Goal: Information Seeking & Learning: Learn about a topic

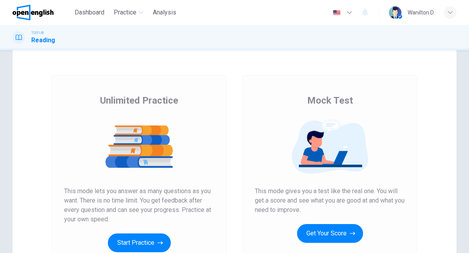
scroll to position [25, 0]
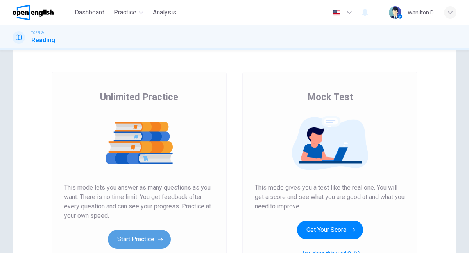
click at [127, 237] on button "Start Practice" at bounding box center [139, 239] width 63 height 19
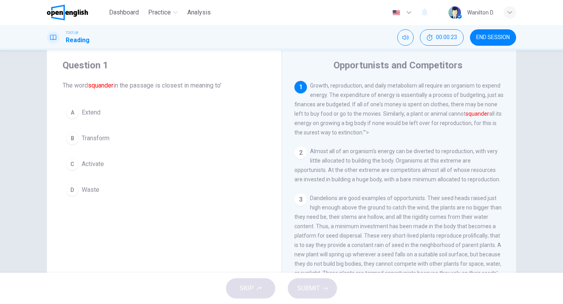
scroll to position [22, 0]
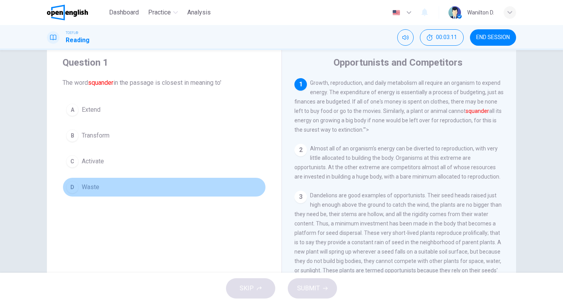
click at [73, 187] on div "D" at bounding box center [72, 187] width 13 height 13
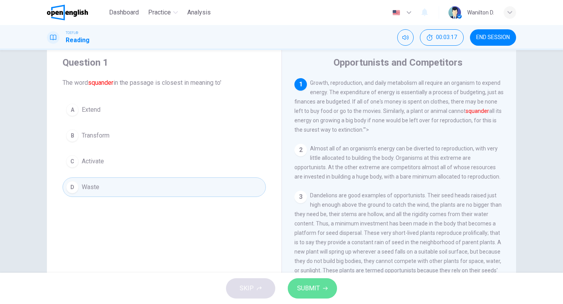
click at [319, 253] on button "SUBMIT" at bounding box center [312, 288] width 49 height 20
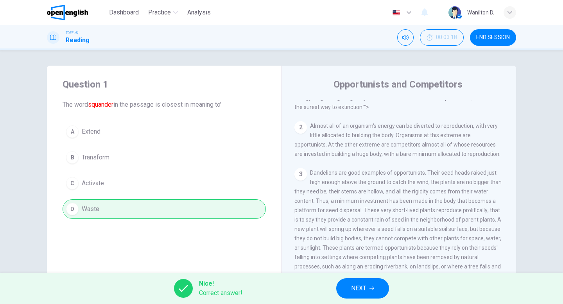
scroll to position [46, 0]
click at [361, 253] on span "NEXT" at bounding box center [358, 288] width 15 height 11
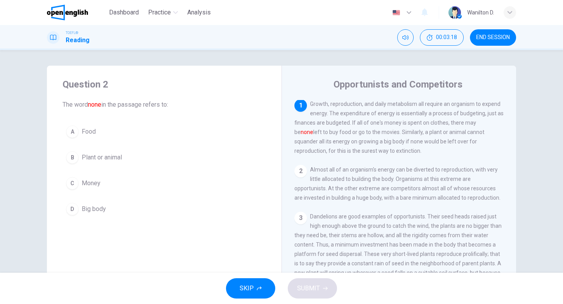
scroll to position [0, 0]
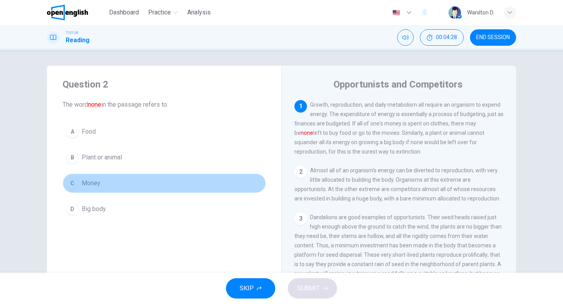
click at [74, 182] on div "C" at bounding box center [72, 183] width 13 height 13
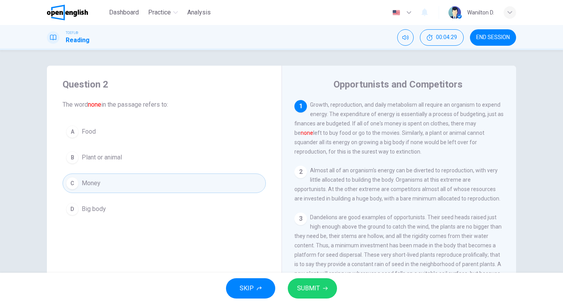
click at [302, 253] on button "SUBMIT" at bounding box center [312, 288] width 49 height 20
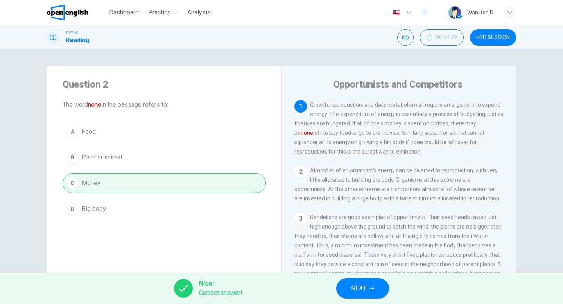
click at [361, 253] on span "NEXT" at bounding box center [358, 288] width 15 height 11
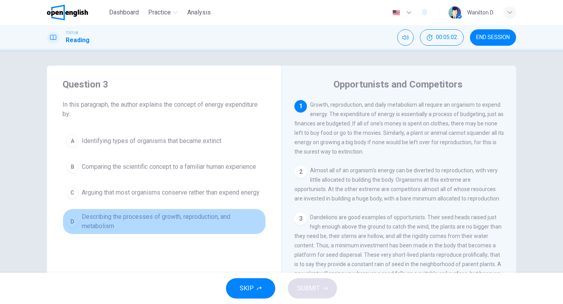
click at [72, 228] on div "D" at bounding box center [72, 221] width 13 height 13
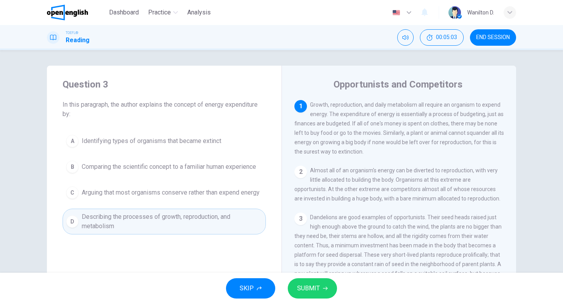
click at [314, 253] on span "SUBMIT" at bounding box center [308, 288] width 23 height 11
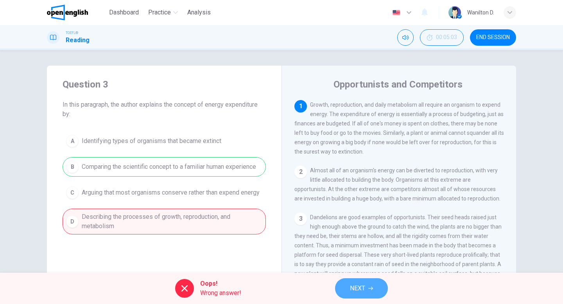
click at [357, 253] on span "NEXT" at bounding box center [357, 288] width 15 height 11
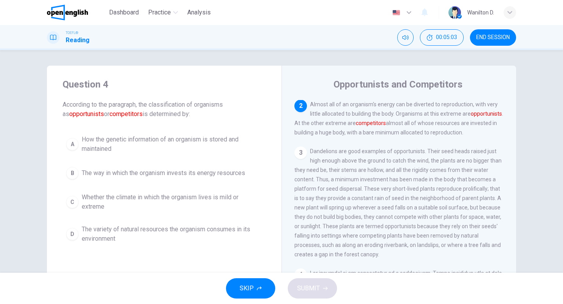
scroll to position [68, 0]
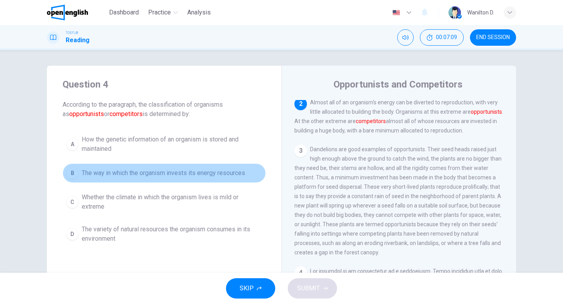
click at [77, 173] on div "B" at bounding box center [72, 173] width 13 height 13
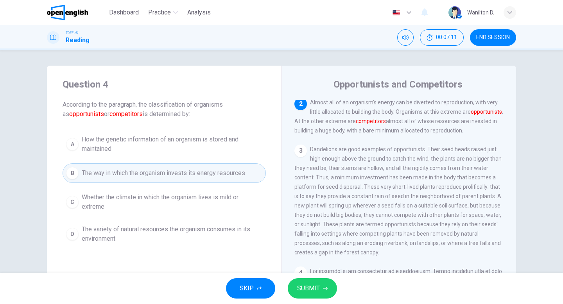
click at [315, 253] on button "SUBMIT" at bounding box center [312, 288] width 49 height 20
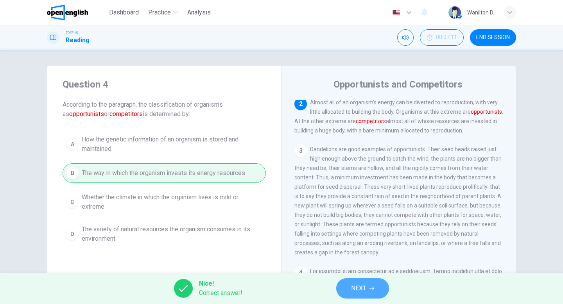
click at [364, 253] on span "NEXT" at bounding box center [358, 288] width 15 height 11
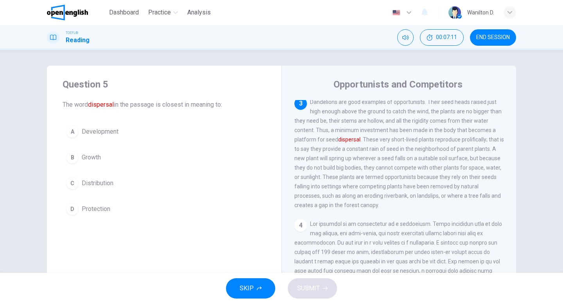
scroll to position [117, 0]
click at [73, 183] on div "C" at bounding box center [72, 183] width 13 height 13
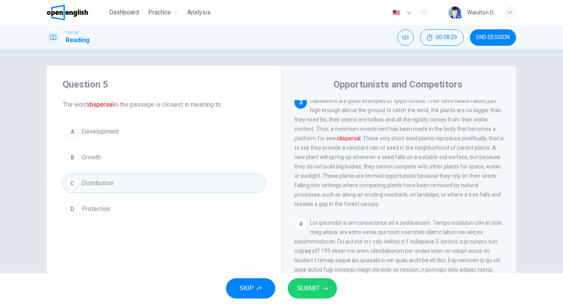
click at [302, 253] on span "SUBMIT" at bounding box center [308, 288] width 23 height 11
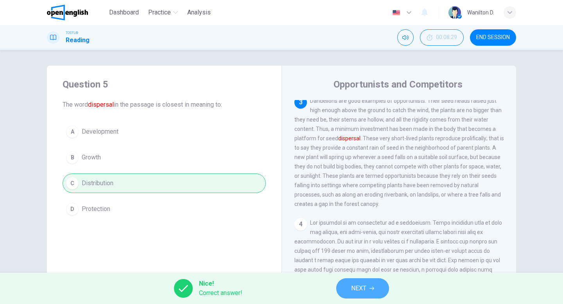
click at [358, 253] on span "NEXT" at bounding box center [358, 288] width 15 height 11
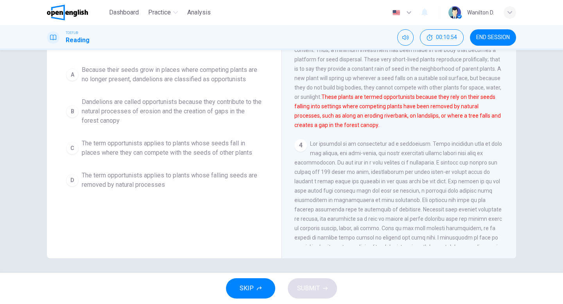
scroll to position [80, 0]
click at [73, 109] on div "B" at bounding box center [72, 110] width 13 height 13
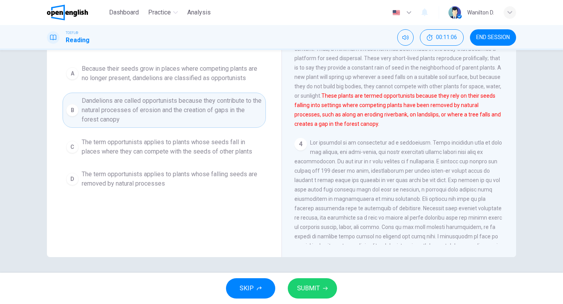
click at [311, 253] on button "SUBMIT" at bounding box center [312, 288] width 49 height 20
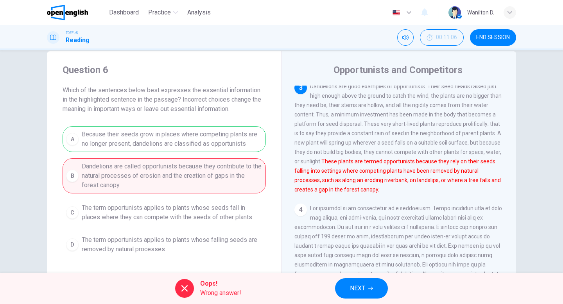
scroll to position [16, 0]
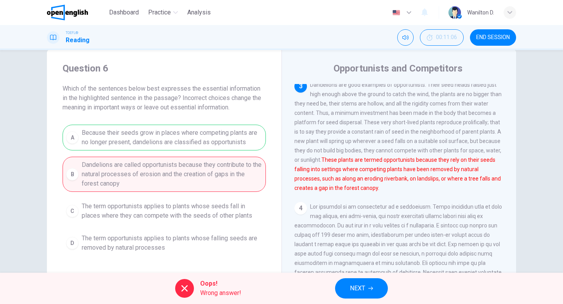
click at [355, 253] on span "NEXT" at bounding box center [357, 288] width 15 height 11
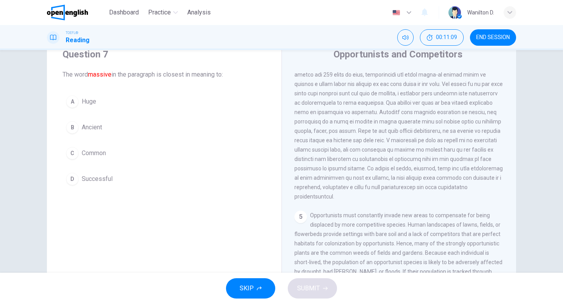
scroll to position [0, 0]
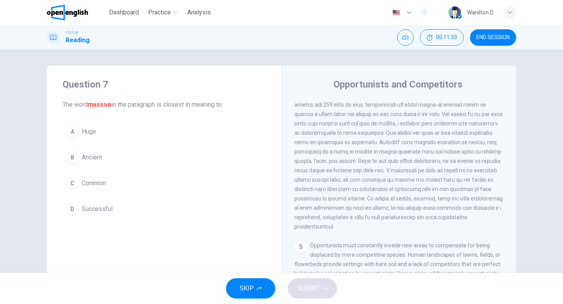
click at [75, 131] on div "A" at bounding box center [72, 132] width 13 height 13
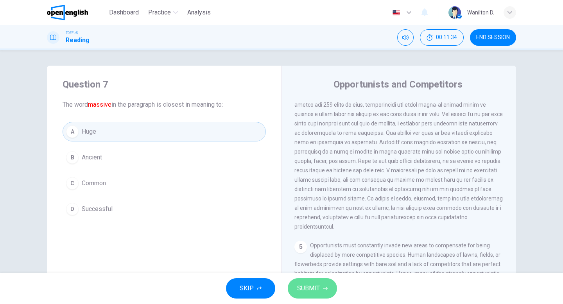
click at [308, 253] on button "SUBMIT" at bounding box center [312, 288] width 49 height 20
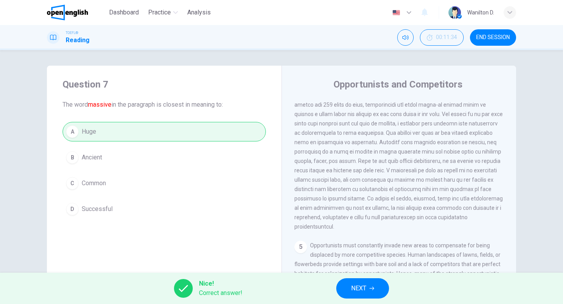
click at [355, 253] on span "NEXT" at bounding box center [358, 288] width 15 height 11
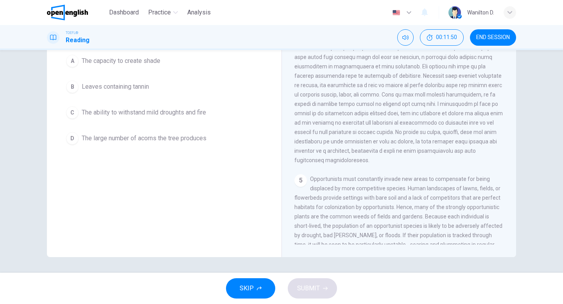
scroll to position [350, 0]
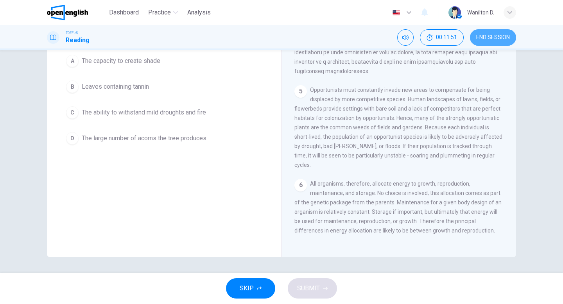
click at [469, 38] on span "END SESSION" at bounding box center [493, 37] width 34 height 6
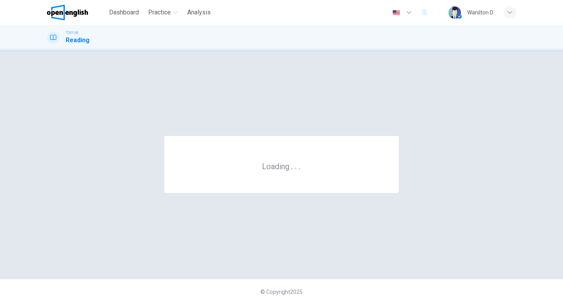
scroll to position [0, 0]
